Goal: Information Seeking & Learning: Learn about a topic

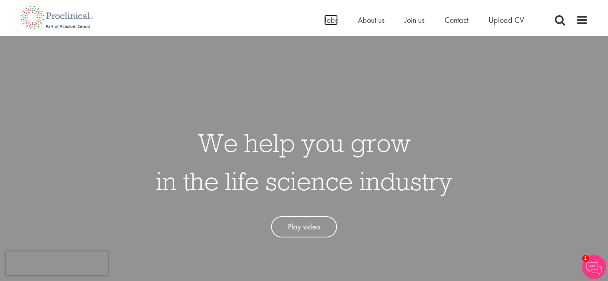
click at [331, 19] on span "Jobs" at bounding box center [331, 20] width 14 height 10
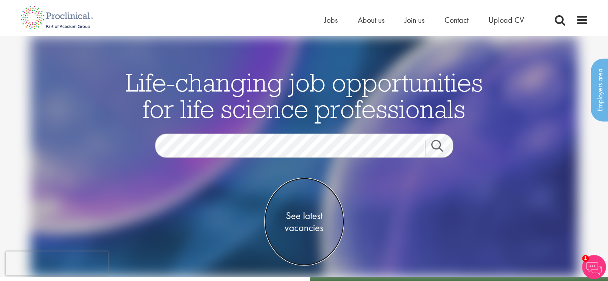
click at [312, 217] on span "See latest vacancies" at bounding box center [304, 222] width 80 height 24
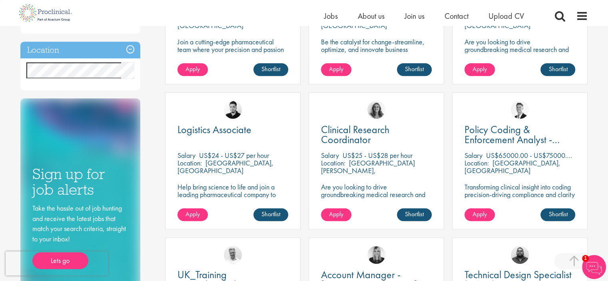
scroll to position [352, 0]
